Goal: Information Seeking & Learning: Learn about a topic

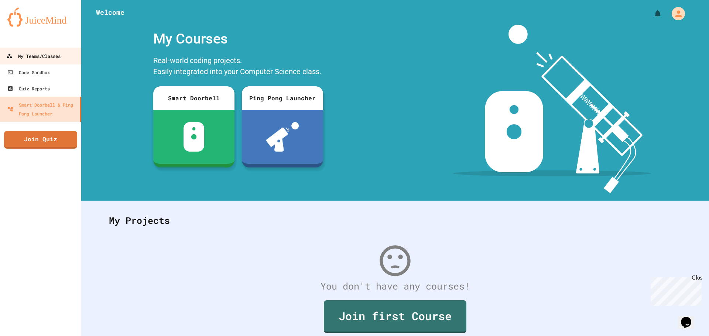
click at [43, 56] on div "My Teams/Classes" at bounding box center [33, 56] width 54 height 9
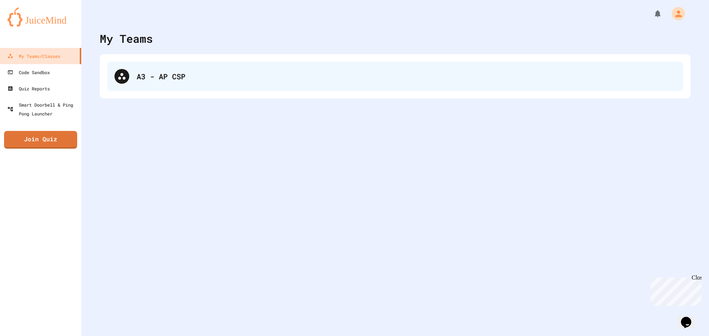
click at [170, 73] on div "A3 - AP CSP" at bounding box center [406, 76] width 539 height 11
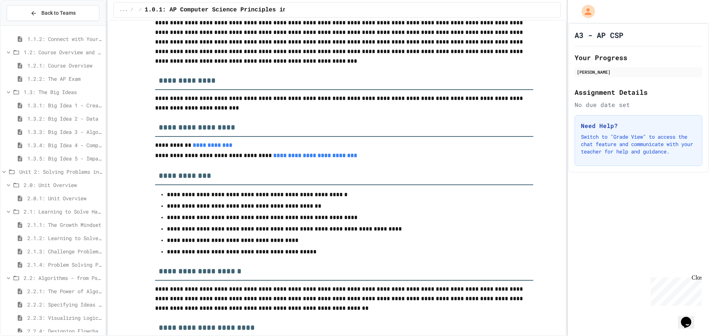
scroll to position [114, 0]
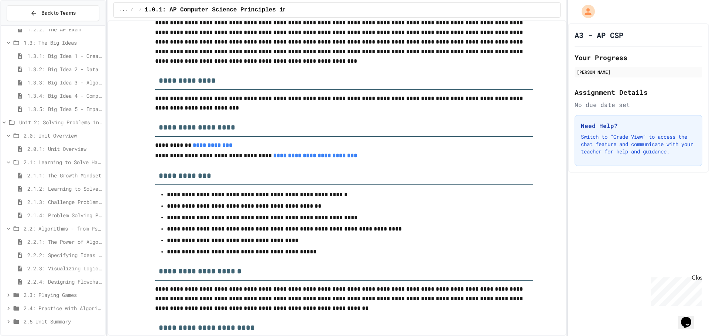
click at [40, 272] on span "2.2.3: Visualizing Logic with Flowcharts" at bounding box center [64, 269] width 75 height 8
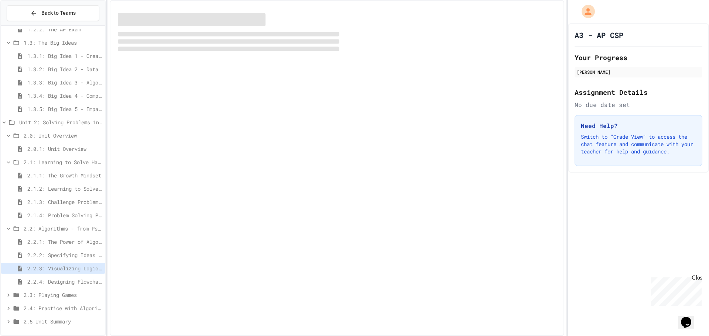
scroll to position [108, 0]
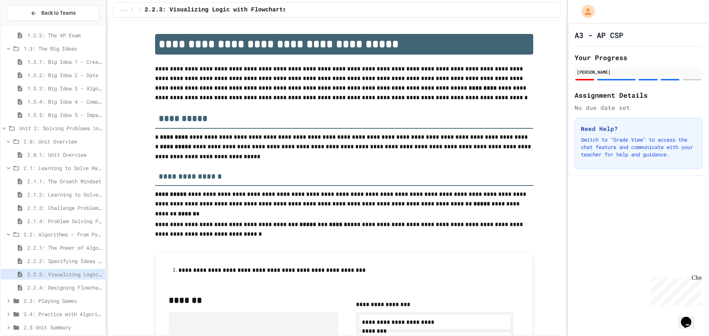
click at [73, 289] on span "2.2.4: Designing Flowcharts" at bounding box center [64, 288] width 75 height 8
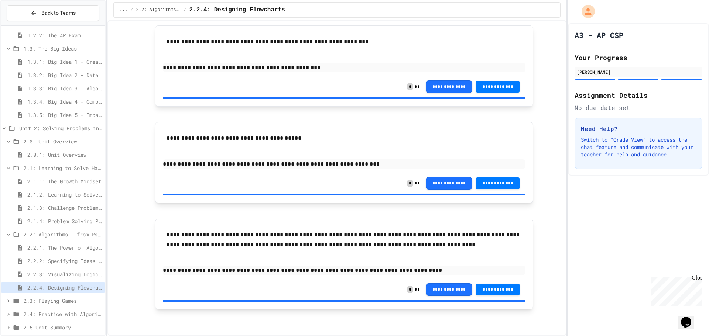
scroll to position [114, 0]
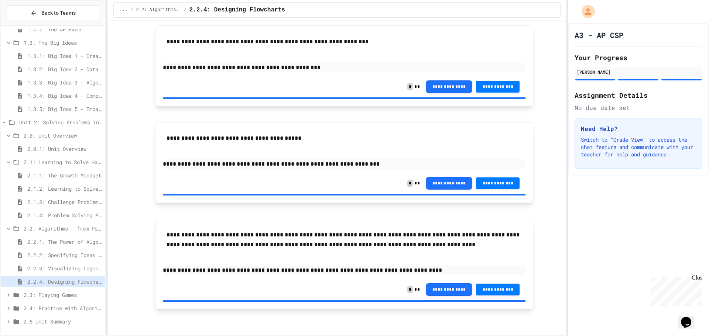
click at [74, 272] on span "2.2.3: Visualizing Logic with Flowcharts" at bounding box center [64, 269] width 75 height 8
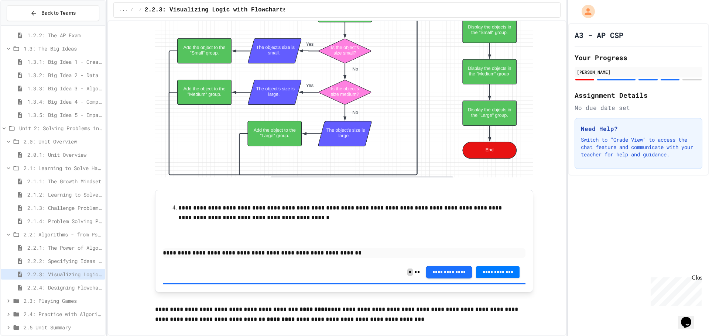
scroll to position [2918, 0]
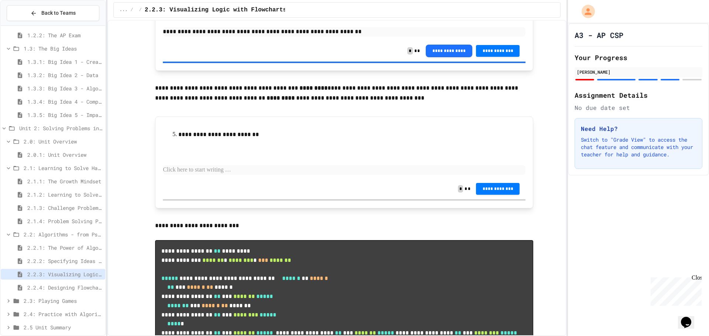
click at [220, 179] on div "**********" at bounding box center [344, 151] width 363 height 54
click at [225, 175] on p at bounding box center [344, 170] width 363 height 10
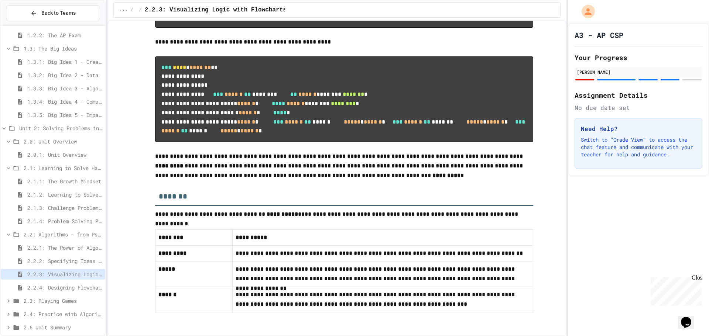
scroll to position [3398, 0]
click at [44, 298] on span "2.3: Playing Games" at bounding box center [63, 301] width 79 height 8
click at [65, 312] on span "2.3.1: Understanding Games with Flowcharts" at bounding box center [64, 315] width 75 height 8
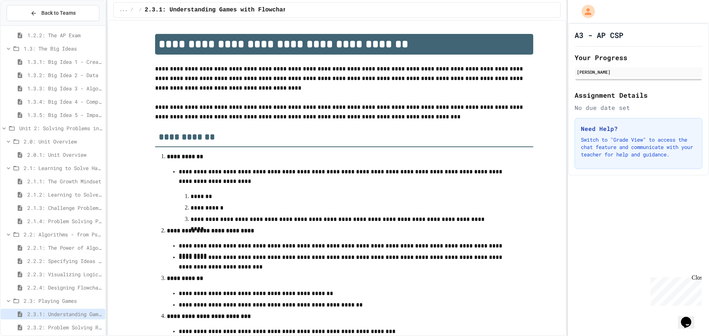
scroll to position [141, 0]
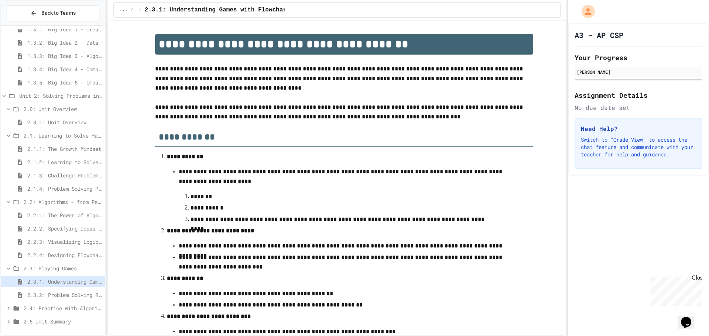
click at [61, 298] on span "2.3.2: Problem Solving Reflection" at bounding box center [64, 295] width 75 height 8
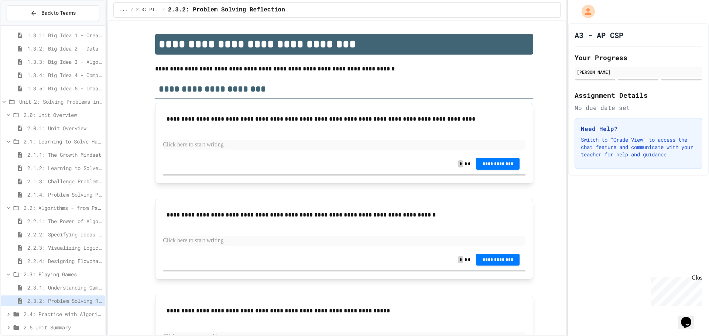
scroll to position [141, 0]
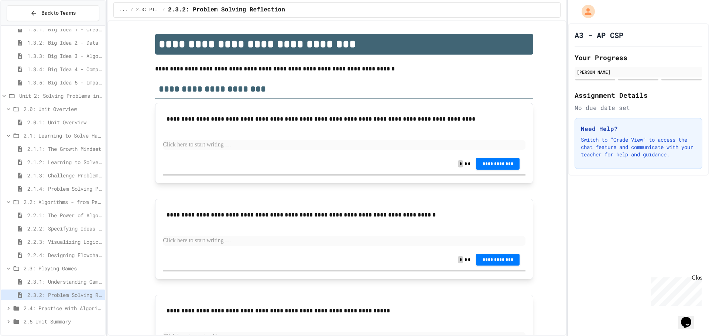
click at [72, 253] on span "2.2.4: Designing Flowcharts" at bounding box center [64, 256] width 75 height 8
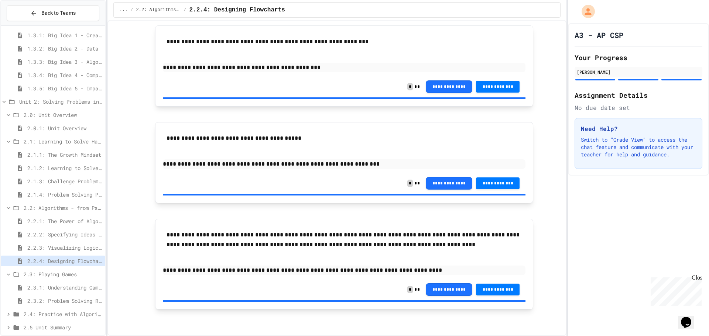
scroll to position [765, 0]
click at [69, 287] on span "2.3.1: Understanding Games with Flowcharts" at bounding box center [64, 288] width 75 height 8
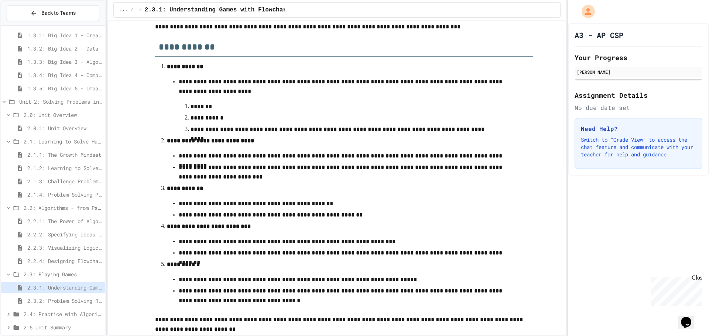
scroll to position [90, 0]
click at [75, 257] on span "2.2.4: Designing Flowcharts" at bounding box center [64, 261] width 75 height 8
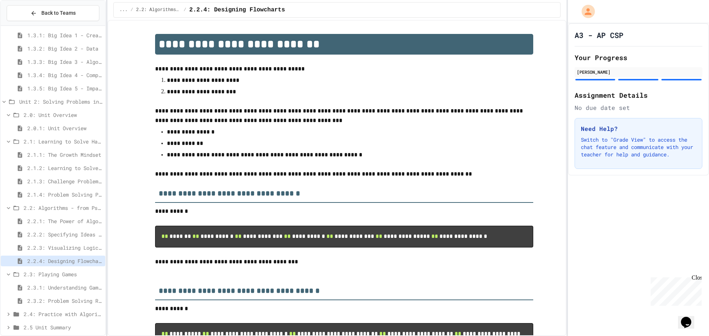
click at [76, 254] on div "2.2.3: Visualizing Logic with Flowcharts" at bounding box center [53, 249] width 105 height 13
click at [78, 251] on span "2.2.3: Visualizing Logic with Flowcharts" at bounding box center [64, 248] width 75 height 8
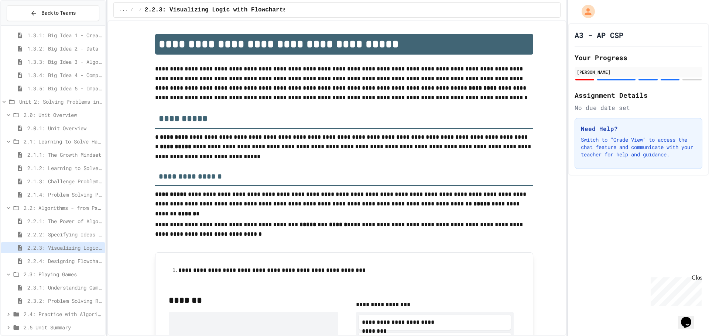
click at [78, 238] on span "2.2.2: Specifying Ideas with Pseudocode" at bounding box center [64, 235] width 75 height 8
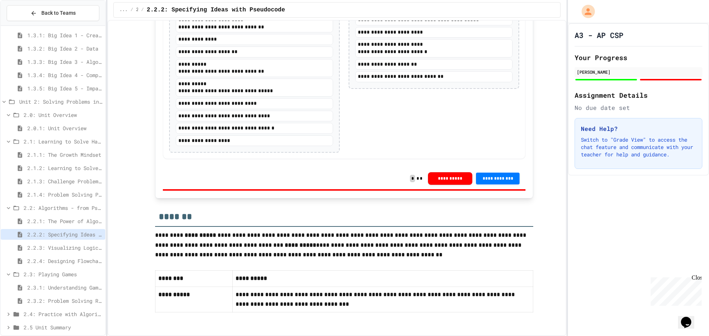
scroll to position [1516, 0]
click at [60, 222] on span "2.2.1: The Power of Algorithms" at bounding box center [64, 222] width 75 height 8
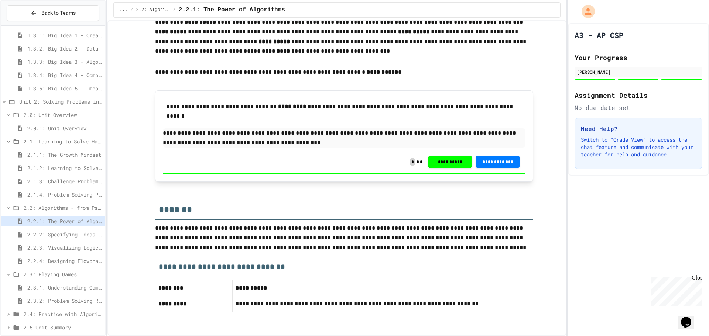
scroll to position [1414, 0]
click at [68, 191] on span "2.1.4: Problem Solving Practice" at bounding box center [64, 195] width 75 height 8
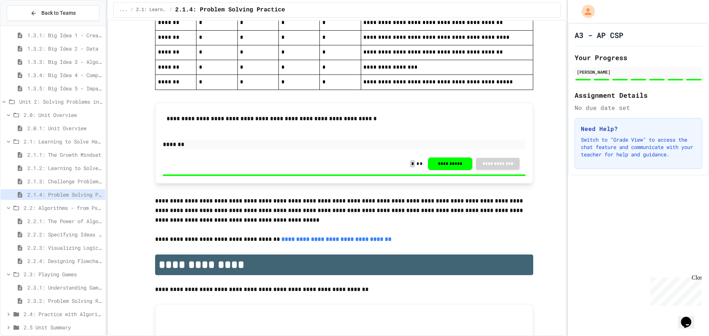
scroll to position [1711, 0]
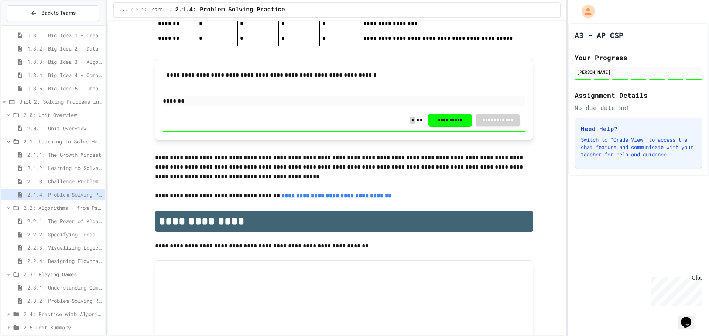
click at [69, 163] on div "2.1.1: The Growth Mindset" at bounding box center [53, 156] width 105 height 13
click at [77, 154] on span "2.1.1: The Growth Mindset" at bounding box center [64, 155] width 75 height 8
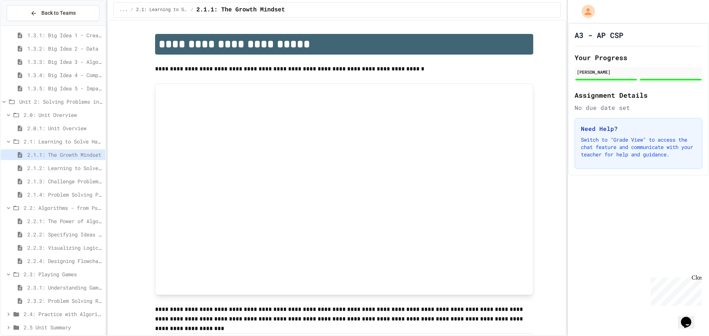
click at [56, 246] on span "2.2.3: Visualizing Logic with Flowcharts" at bounding box center [64, 248] width 75 height 8
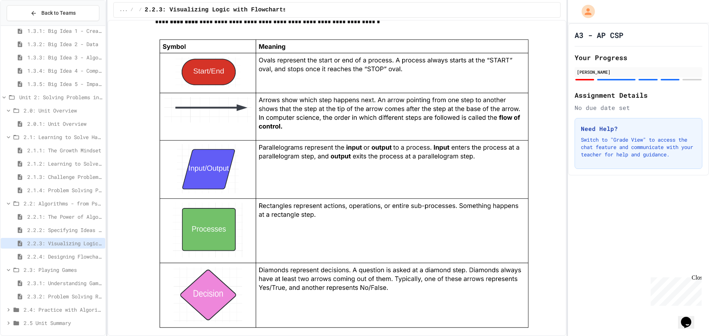
scroll to position [141, 0]
click at [69, 280] on span "2.3.1: Understanding Games with Flowcharts" at bounding box center [64, 282] width 75 height 8
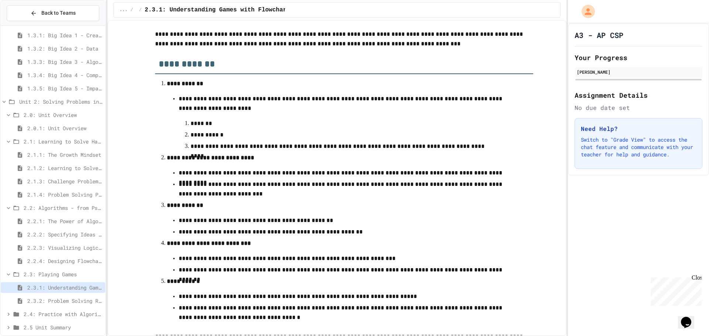
scroll to position [74, 0]
click at [69, 243] on div "2.2.3: Visualizing Logic with Flowcharts" at bounding box center [53, 248] width 105 height 11
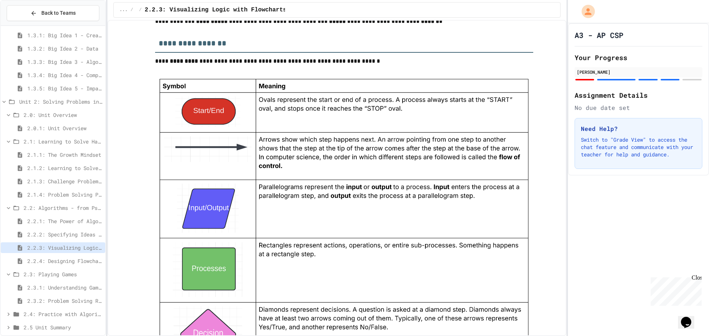
scroll to position [628, 0]
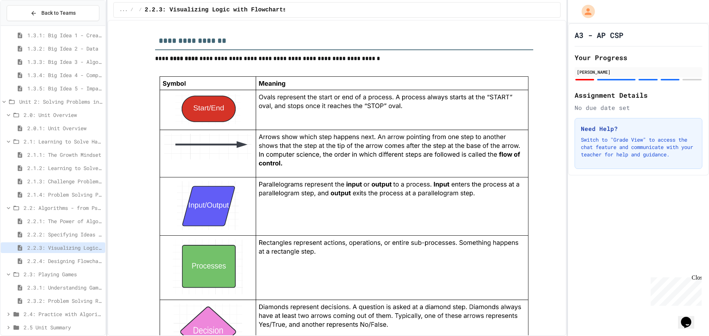
click at [63, 289] on span "2.3.1: Understanding Games with Flowcharts" at bounding box center [64, 288] width 75 height 8
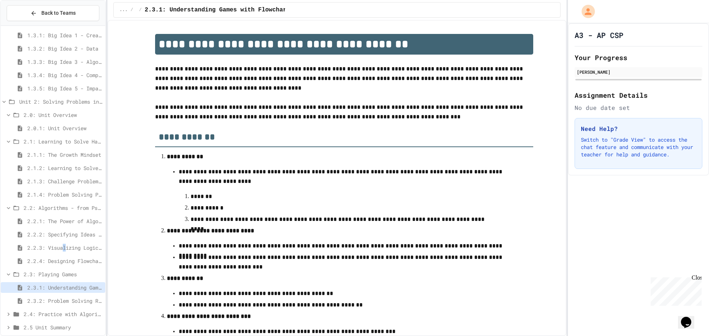
click at [66, 251] on span "2.2.3: Visualizing Logic with Flowcharts" at bounding box center [64, 248] width 75 height 8
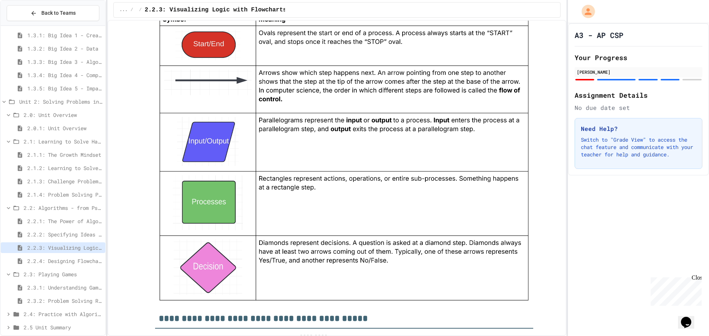
scroll to position [665, 0]
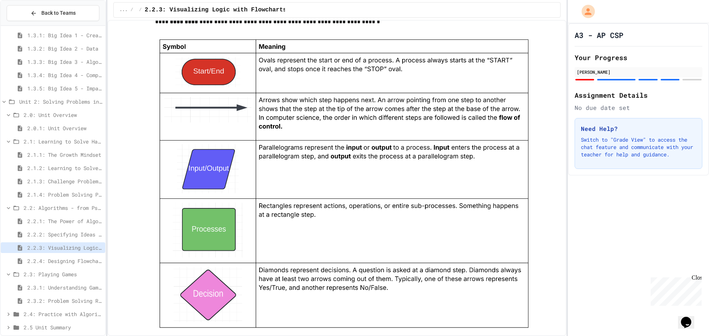
click at [67, 293] on div "2.3.1: Understanding Games with Flowcharts" at bounding box center [53, 289] width 105 height 13
click at [69, 290] on span "2.3.1: Understanding Games with Flowcharts" at bounding box center [64, 288] width 75 height 8
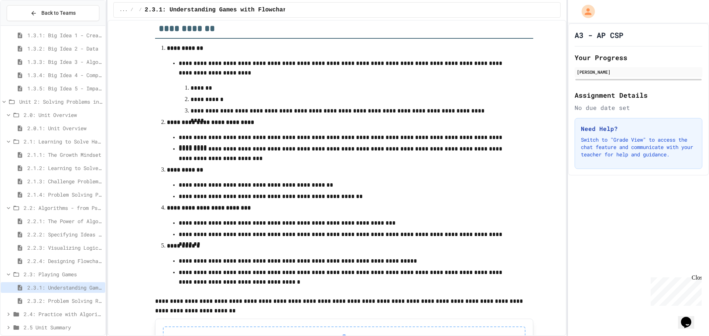
scroll to position [74, 0]
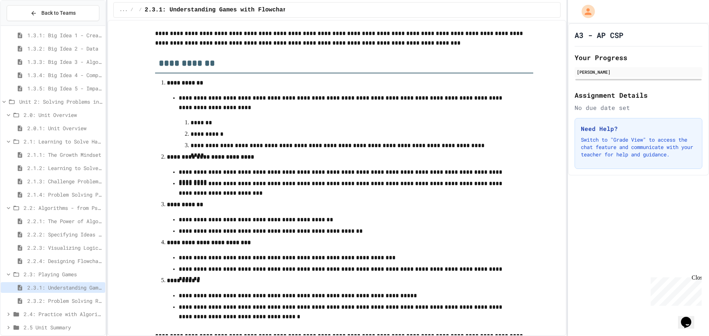
click at [59, 240] on div "2.2.2: Specifying Ideas with Pseudocode" at bounding box center [53, 235] width 105 height 13
click at [64, 246] on span "2.2.3: Visualizing Logic with Flowcharts" at bounding box center [64, 248] width 75 height 8
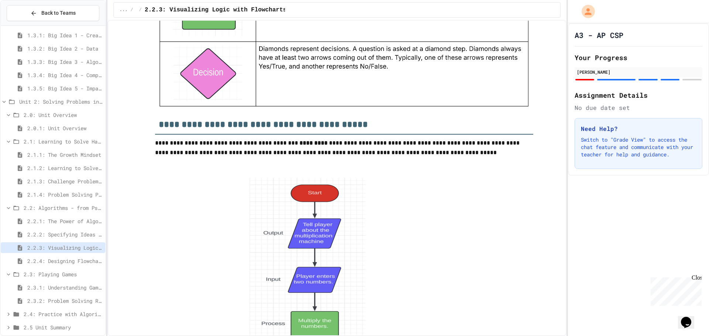
scroll to position [665, 0]
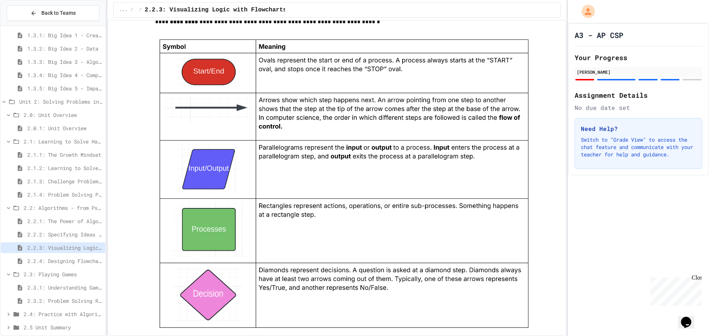
click at [74, 222] on span "2.2.1: The Power of Algorithms" at bounding box center [64, 222] width 75 height 8
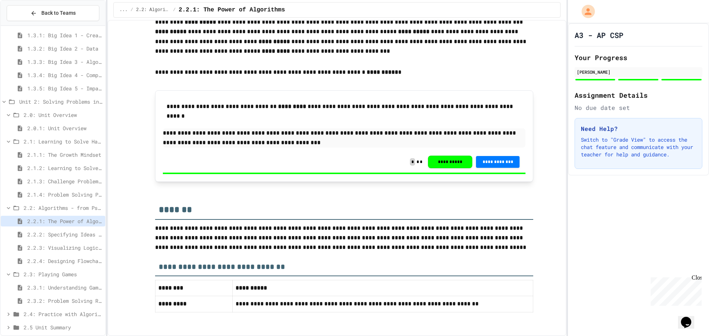
scroll to position [1414, 0]
click at [71, 229] on div "2.2.1: The Power of Algorithms" at bounding box center [53, 222] width 105 height 13
click at [59, 288] on span "2.3.1: Understanding Games with Flowcharts" at bounding box center [64, 288] width 75 height 8
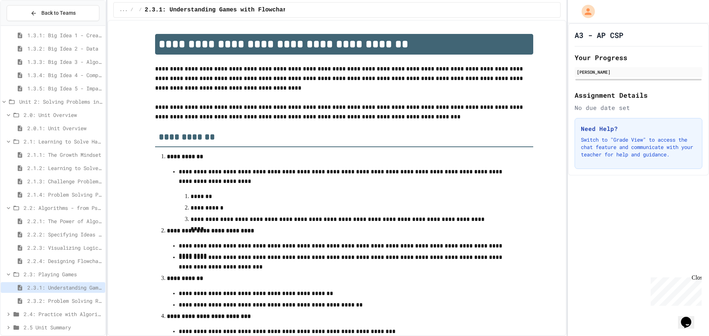
click at [71, 248] on span "2.2.3: Visualizing Logic with Flowcharts" at bounding box center [64, 248] width 75 height 8
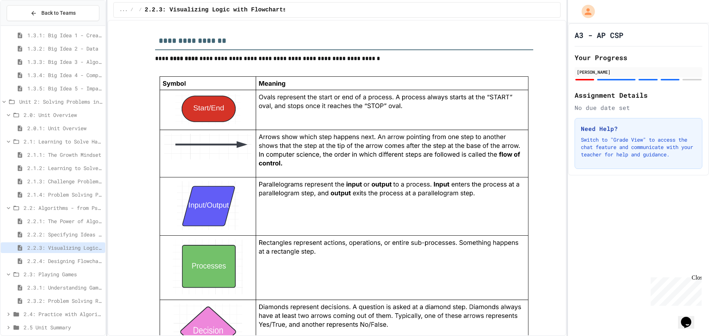
scroll to position [665, 0]
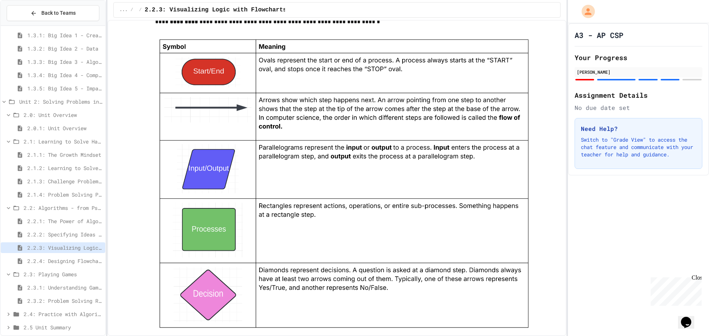
drag, startPoint x: 204, startPoint y: 166, endPoint x: 208, endPoint y: 177, distance: 11.2
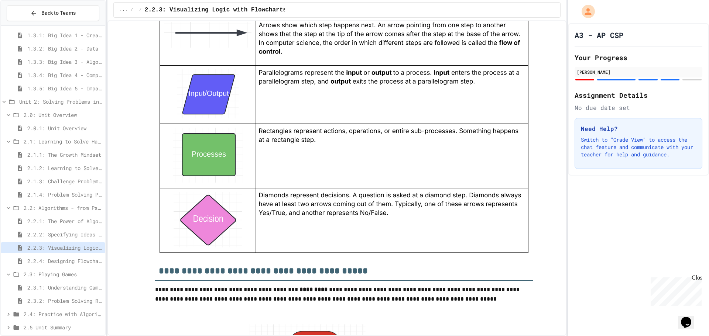
scroll to position [707, 0]
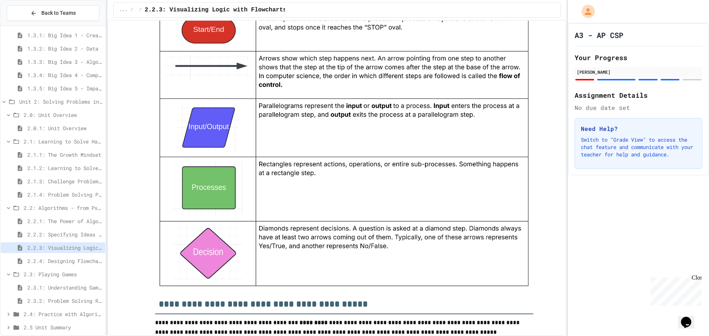
click at [70, 288] on span "2.3.1: Understanding Games with Flowcharts" at bounding box center [64, 288] width 75 height 8
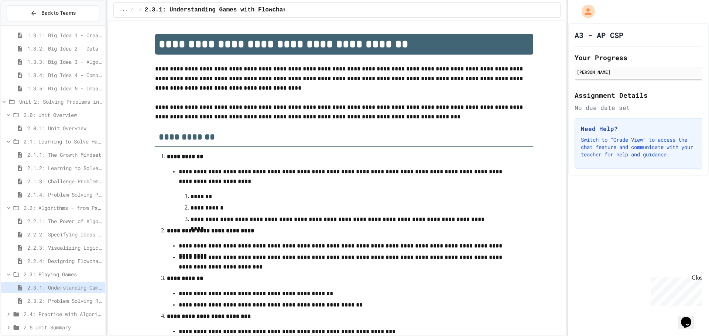
click at [63, 251] on span "2.2.3: Visualizing Logic with Flowcharts" at bounding box center [64, 248] width 75 height 8
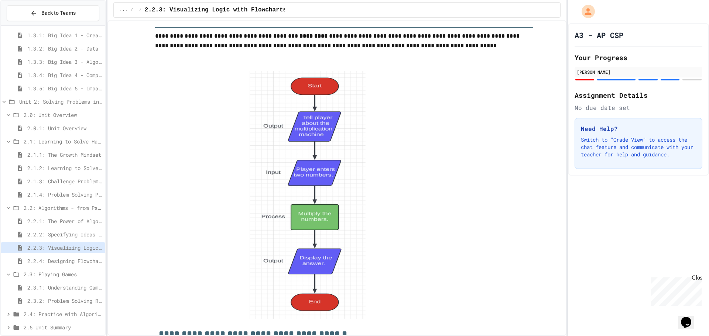
scroll to position [923, 0]
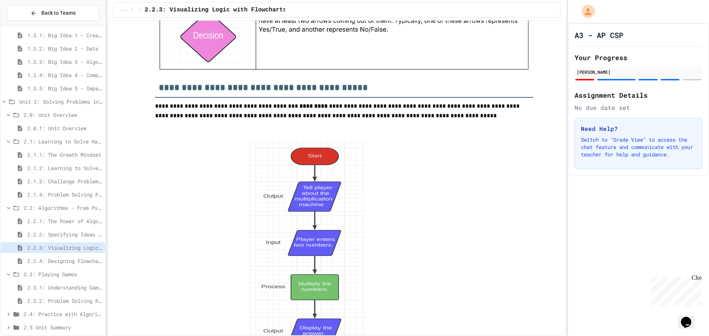
click at [67, 288] on span "2.3.1: Understanding Games with Flowcharts" at bounding box center [64, 288] width 75 height 8
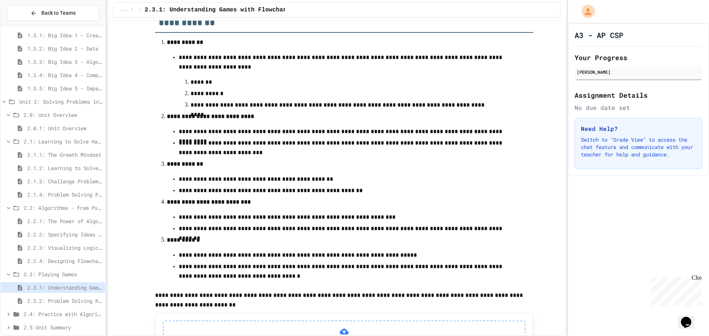
scroll to position [74, 0]
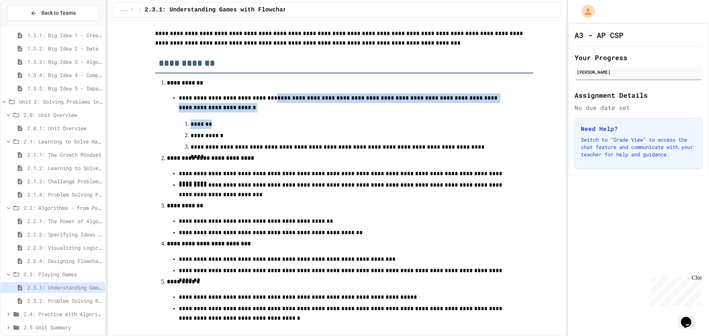
drag, startPoint x: 287, startPoint y: 102, endPoint x: 445, endPoint y: 124, distance: 159.9
click at [445, 124] on li "**********" at bounding box center [344, 122] width 331 height 60
click at [427, 126] on p "*******" at bounding box center [344, 124] width 307 height 10
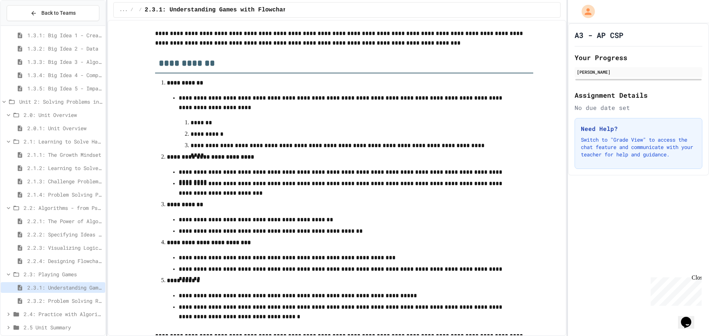
drag, startPoint x: 282, startPoint y: 158, endPoint x: 235, endPoint y: 123, distance: 58.3
click at [283, 156] on p "**********" at bounding box center [344, 158] width 355 height 10
click at [45, 247] on span "2.2.3: Visualizing Logic with Flowcharts" at bounding box center [64, 248] width 75 height 8
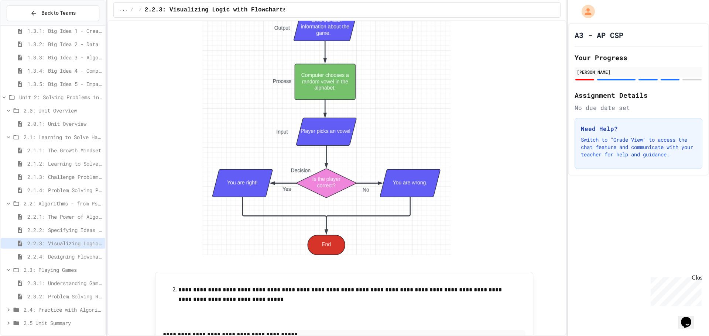
scroll to position [141, 0]
click at [89, 252] on span "2.2.4: Designing Flowcharts" at bounding box center [64, 256] width 75 height 8
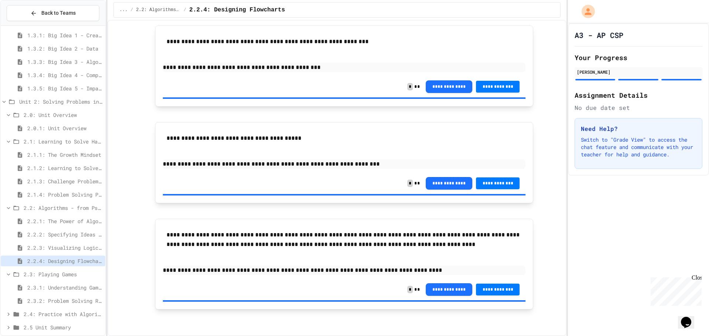
scroll to position [765, 0]
click at [62, 287] on span "2.3.1: Understanding Games with Flowcharts" at bounding box center [64, 288] width 75 height 8
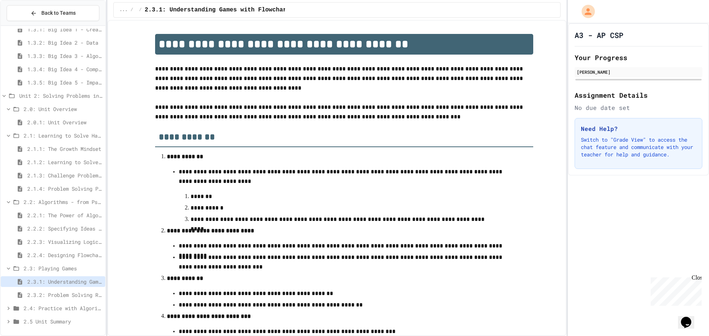
click at [64, 293] on span "2.3.2: Problem Solving Reflection" at bounding box center [64, 295] width 75 height 8
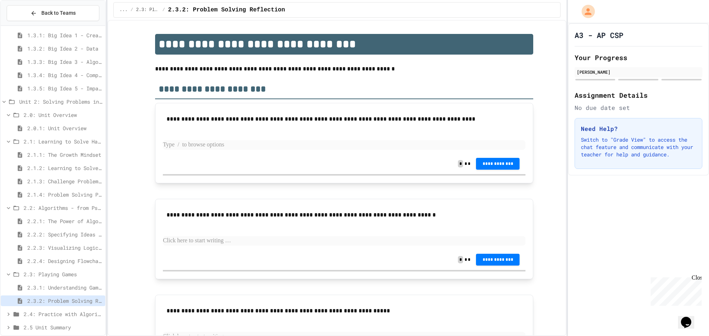
click at [230, 141] on p at bounding box center [344, 145] width 363 height 10
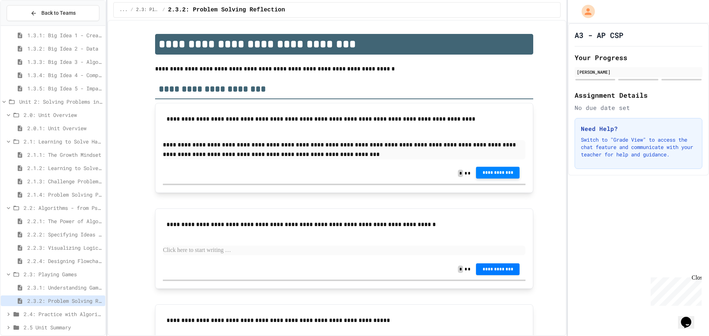
click at [492, 171] on span "**********" at bounding box center [498, 173] width 32 height 6
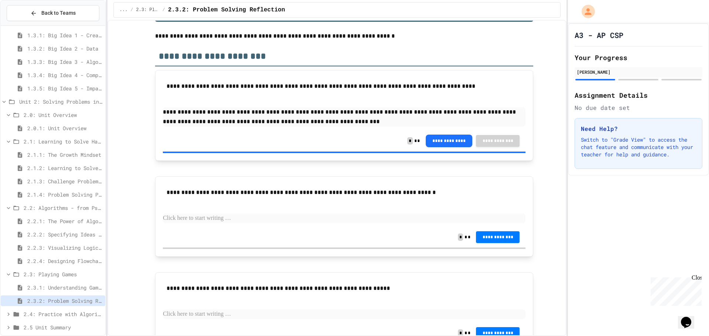
scroll to position [76, 0]
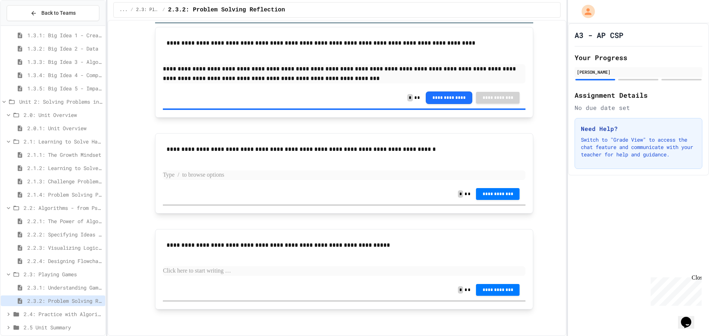
click at [203, 173] on p at bounding box center [344, 176] width 363 height 10
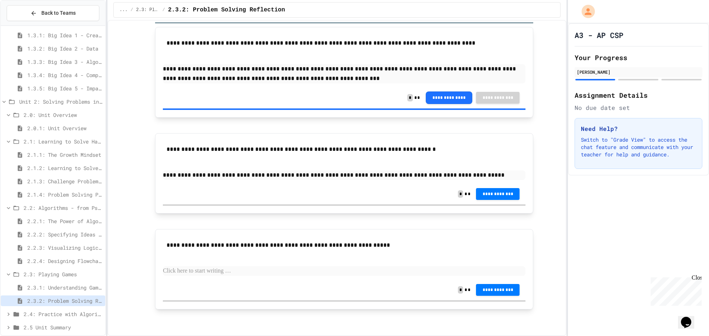
click at [498, 196] on span "**********" at bounding box center [498, 194] width 32 height 6
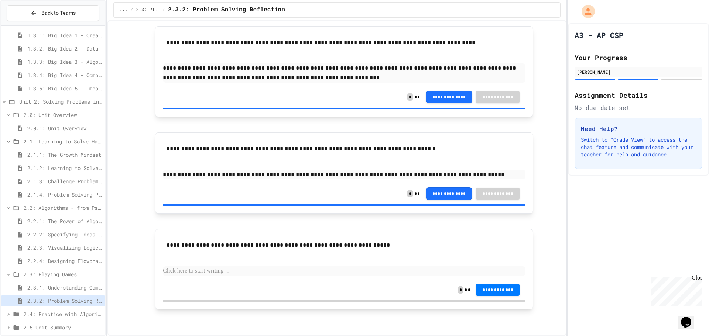
click at [210, 276] on p at bounding box center [344, 272] width 363 height 10
